Goal: Task Accomplishment & Management: Manage account settings

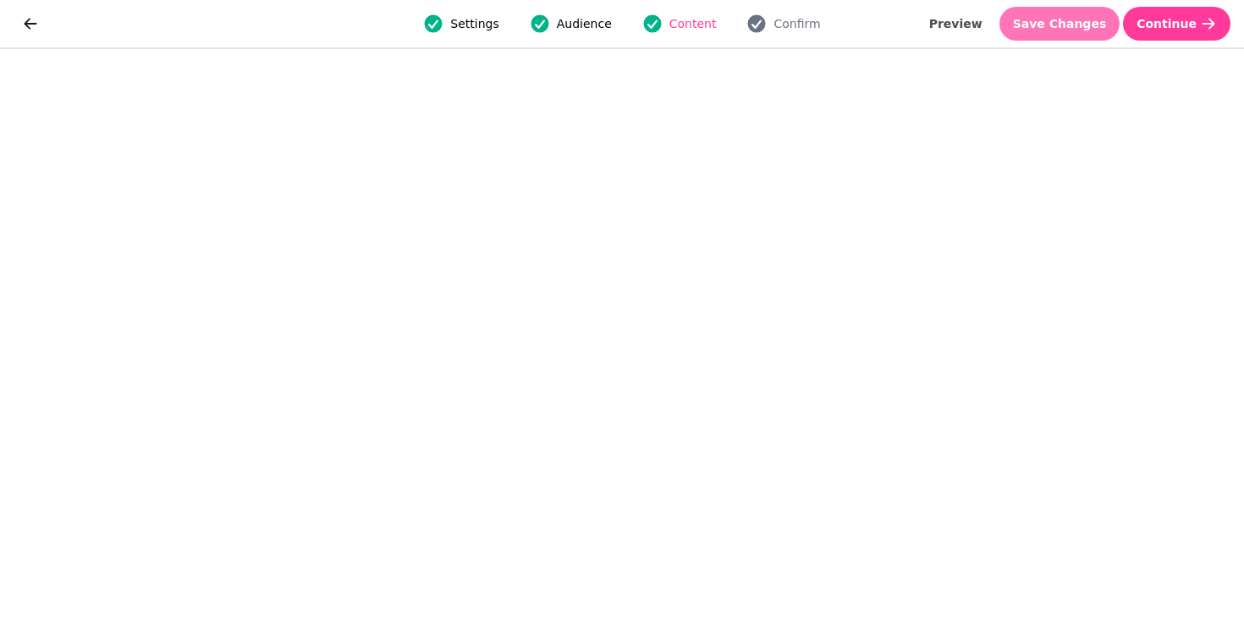
click at [1047, 19] on span "Save Changes" at bounding box center [1060, 24] width 94 height 12
click at [1079, 15] on button "Save Changes" at bounding box center [1059, 24] width 121 height 34
click at [1089, 25] on span "Save Changes" at bounding box center [1060, 24] width 94 height 12
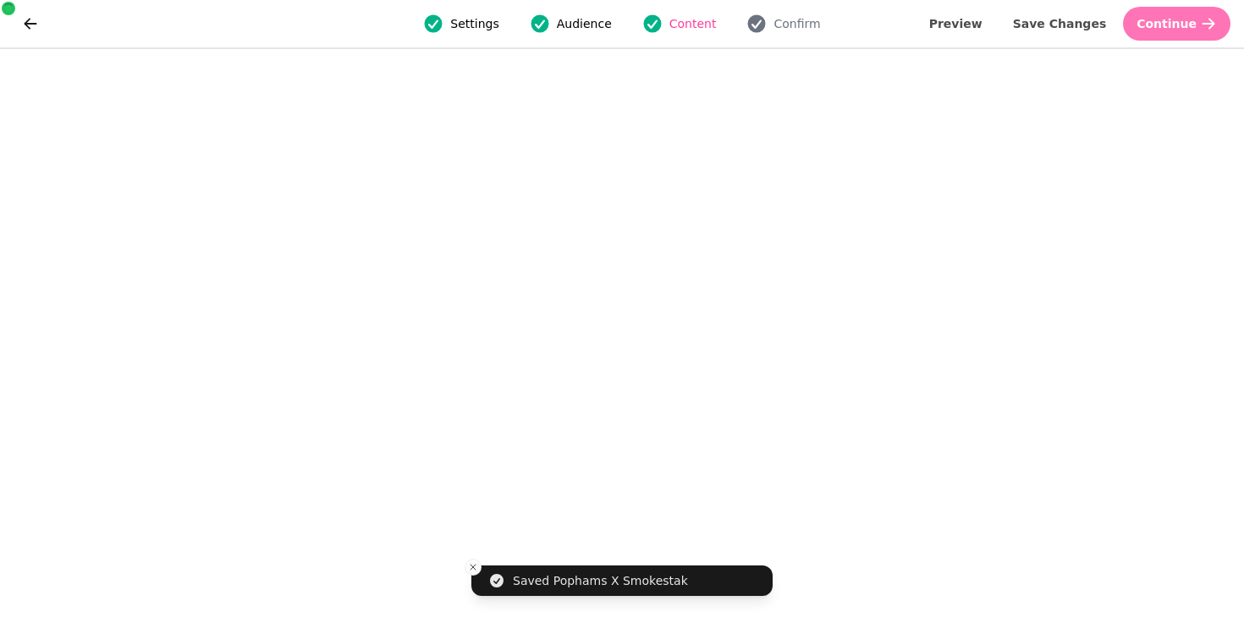
click at [1174, 32] on button "Continue" at bounding box center [1176, 24] width 107 height 34
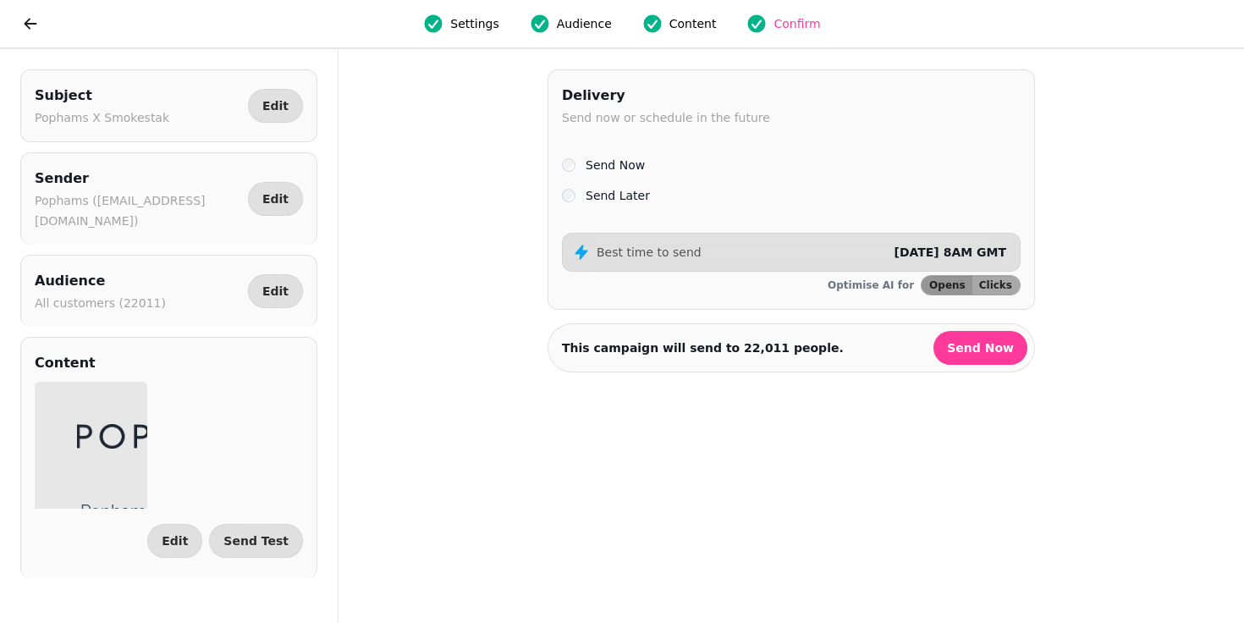
click at [630, 196] on label "Send Later" at bounding box center [617, 195] width 64 height 20
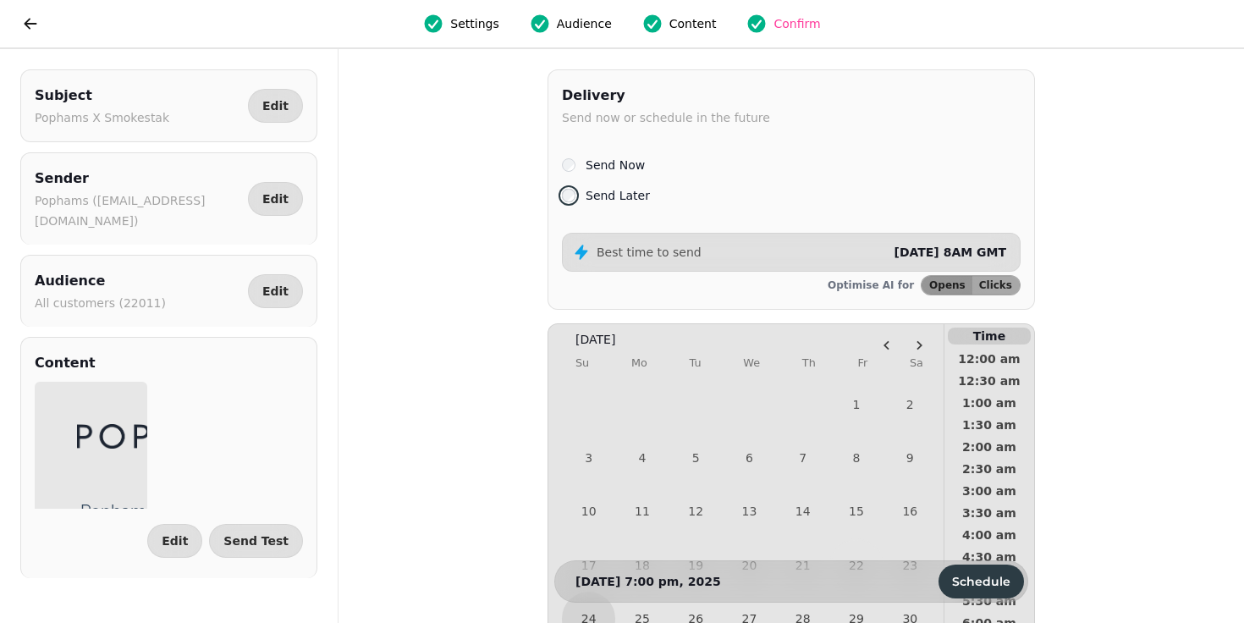
scroll to position [149, 0]
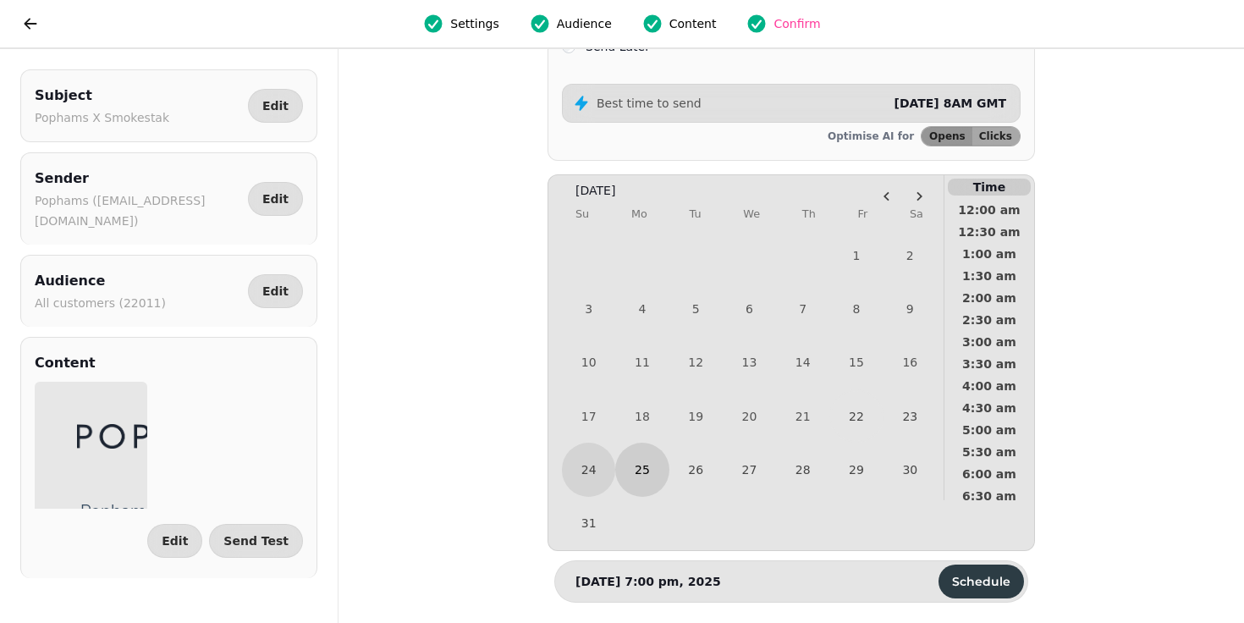
click at [642, 475] on button "25" at bounding box center [641, 468] width 53 height 53
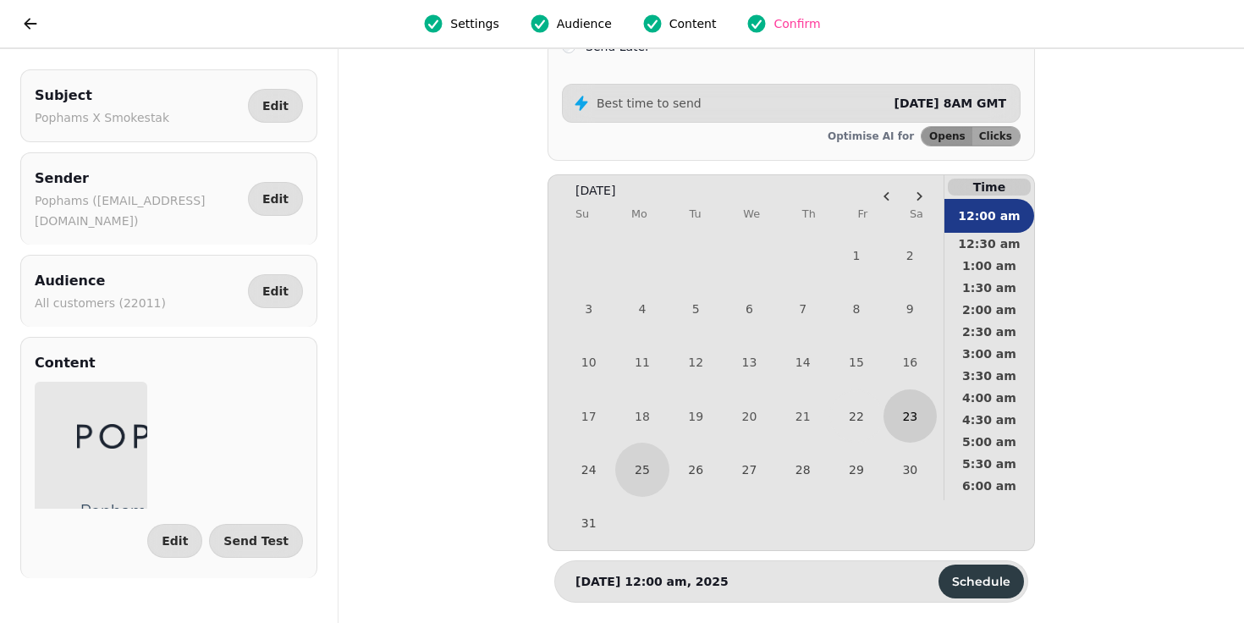
click at [902, 415] on button "23" at bounding box center [909, 415] width 53 height 53
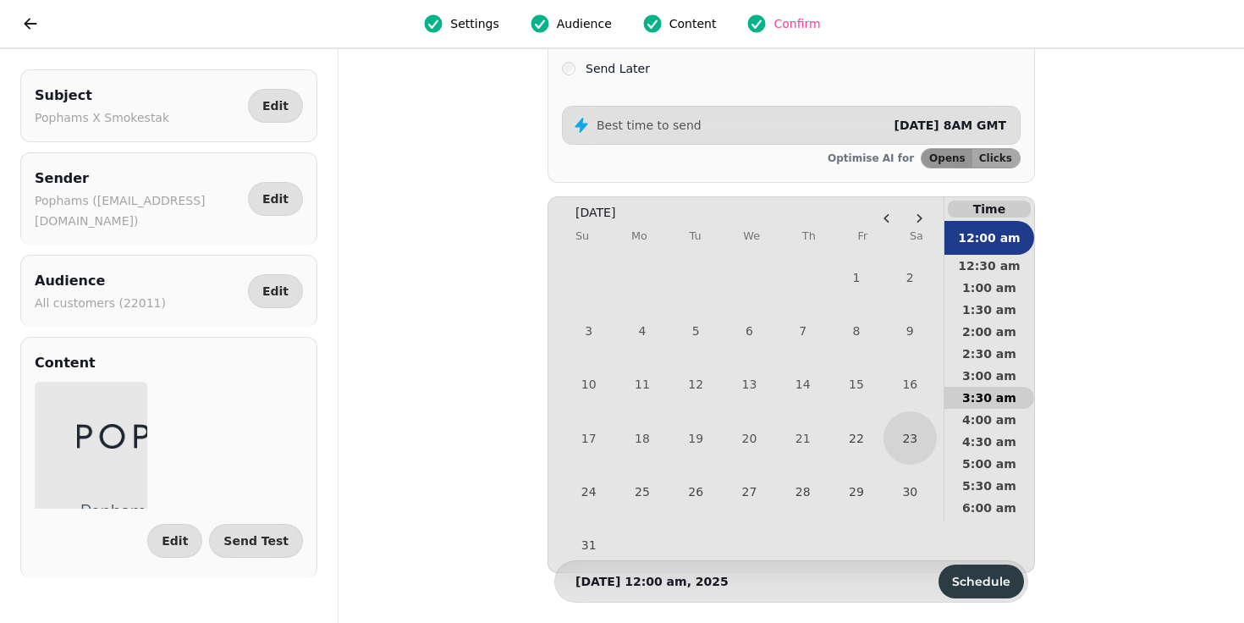
scroll to position [140, 0]
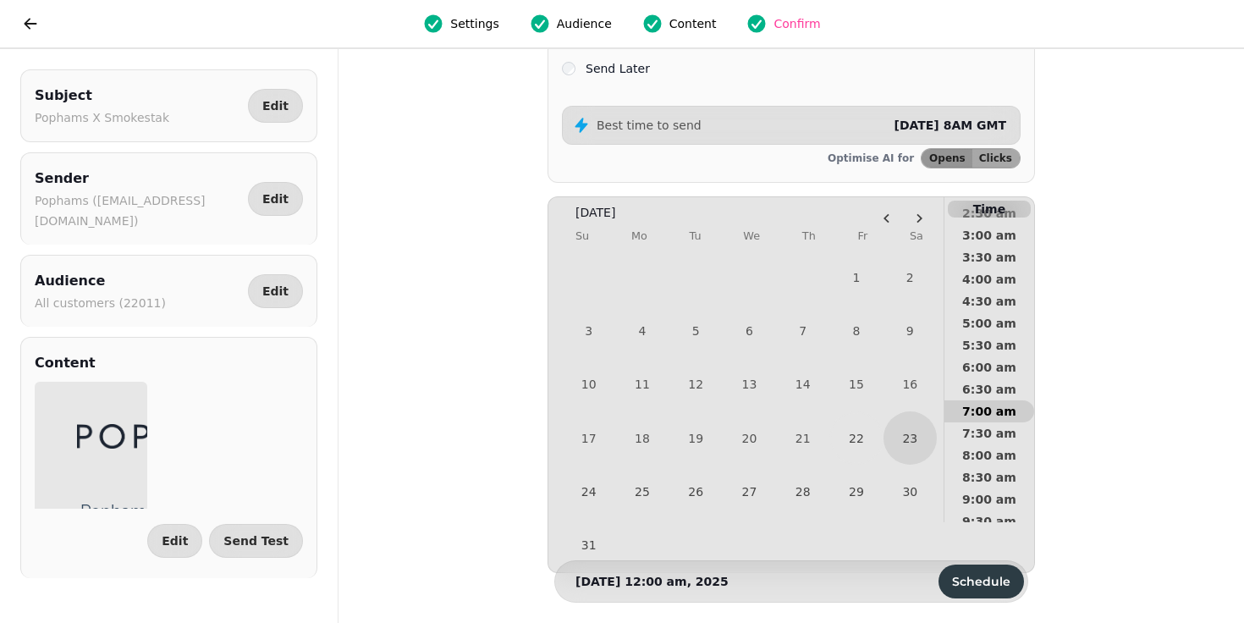
click at [974, 407] on span "7:00 am" at bounding box center [989, 411] width 63 height 12
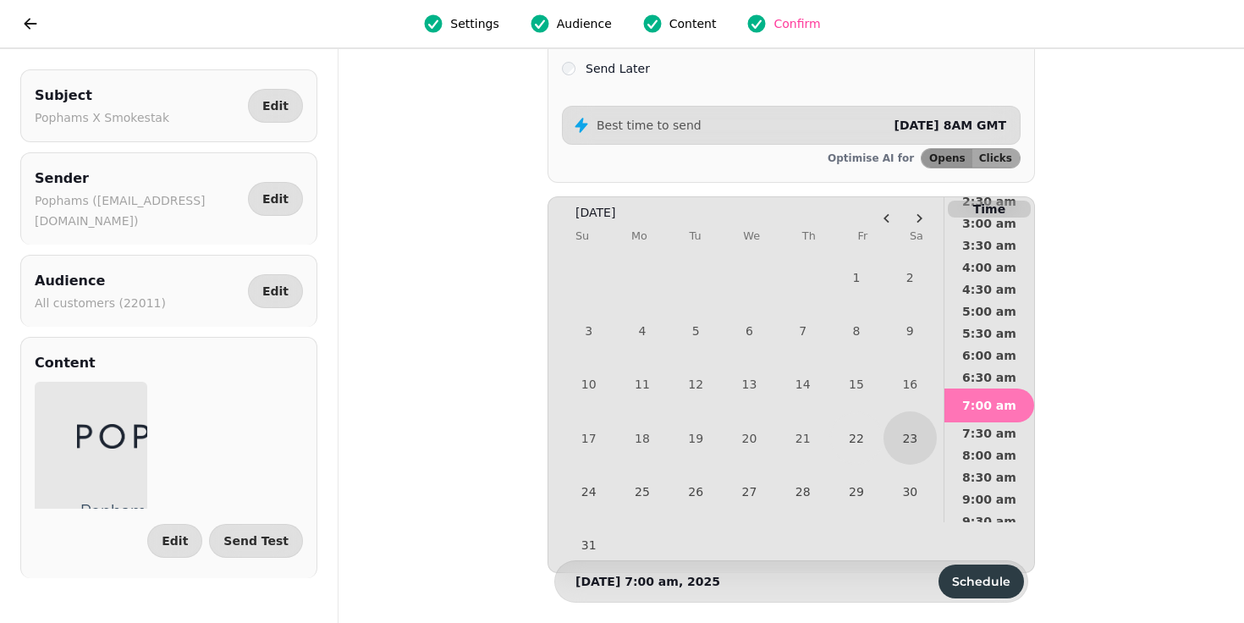
scroll to position [129, 0]
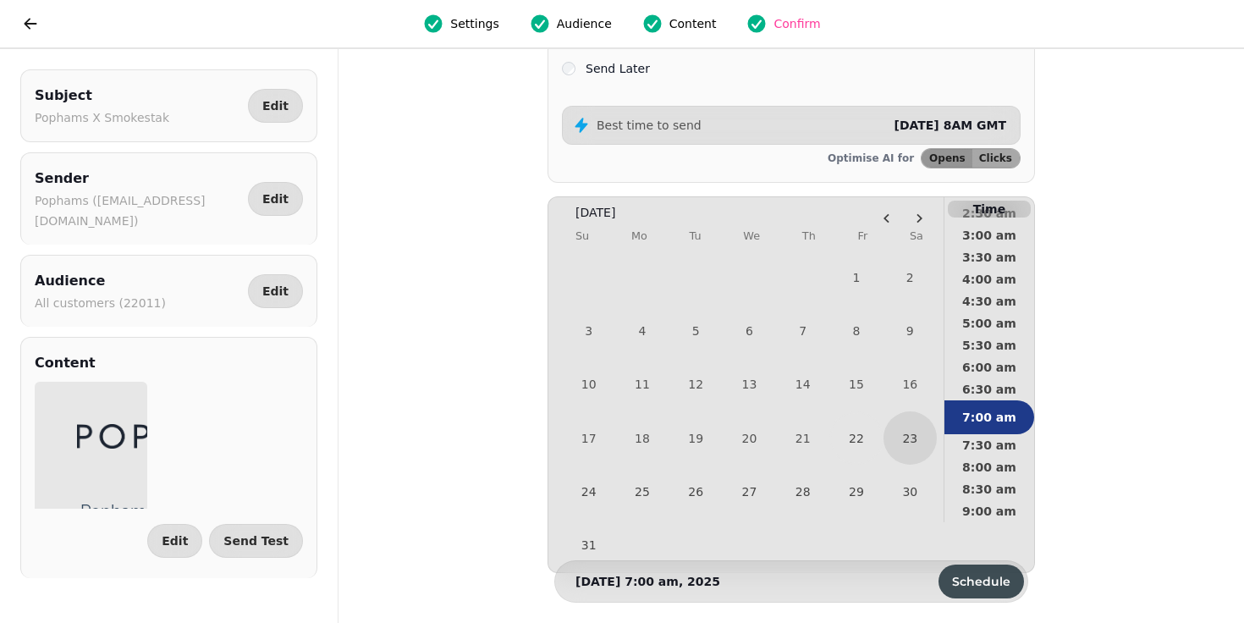
click at [984, 580] on span "Schedule" at bounding box center [981, 581] width 58 height 12
